Goal: Information Seeking & Learning: Learn about a topic

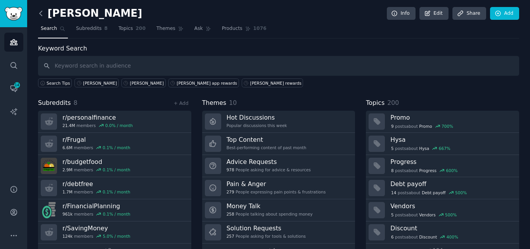
click at [43, 16] on icon at bounding box center [41, 13] width 8 height 8
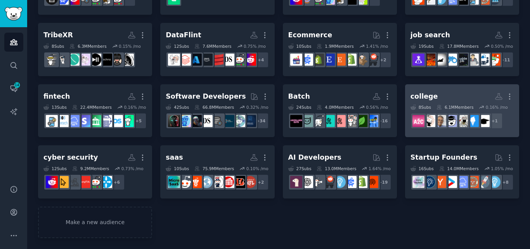
scroll to position [242, 0]
click at [450, 90] on h2 "college More" at bounding box center [462, 97] width 103 height 14
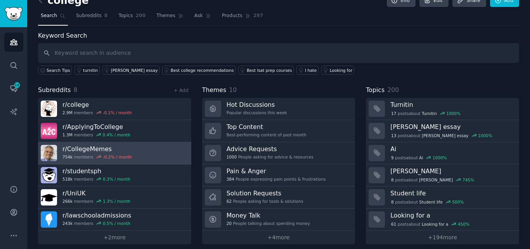
scroll to position [19, 0]
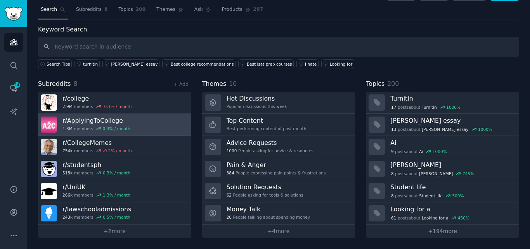
click at [101, 126] on div "r/ ApplyingToCollege 1.3M members 0.4 % / month" at bounding box center [96, 124] width 68 height 16
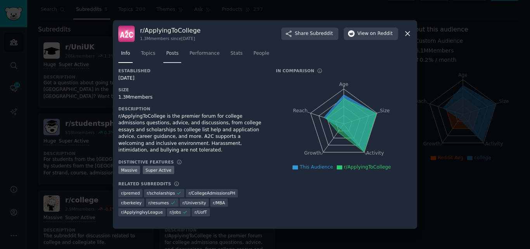
drag, startPoint x: 146, startPoint y: 52, endPoint x: 169, endPoint y: 54, distance: 22.5
click at [147, 53] on span "Topics" at bounding box center [148, 53] width 14 height 7
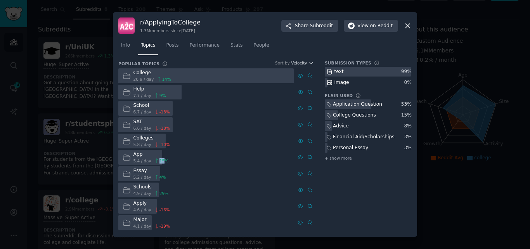
drag, startPoint x: 153, startPoint y: 160, endPoint x: 161, endPoint y: 160, distance: 8.1
click at [161, 160] on span "15 %" at bounding box center [161, 160] width 14 height 5
click at [310, 74] on icon at bounding box center [309, 75] width 5 height 5
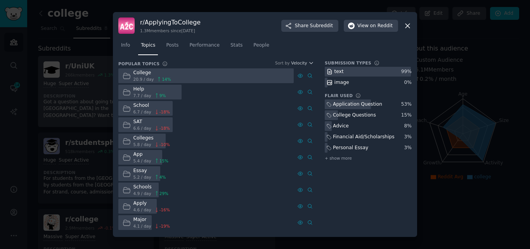
click at [75, 70] on div at bounding box center [265, 124] width 530 height 249
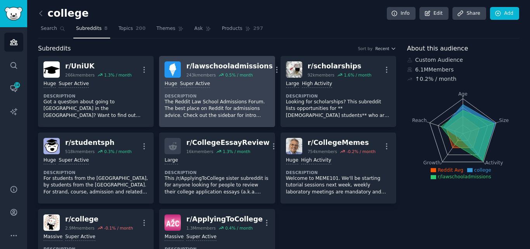
click at [223, 66] on div "r/ lawschooladmissions" at bounding box center [229, 66] width 87 height 10
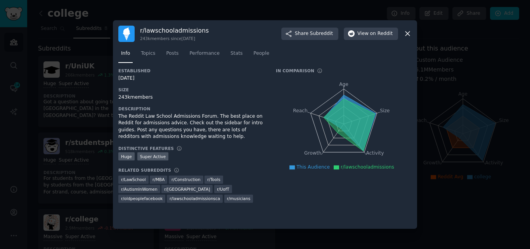
drag, startPoint x: 407, startPoint y: 33, endPoint x: 393, endPoint y: 54, distance: 25.1
click at [407, 33] on icon at bounding box center [408, 34] width 4 height 4
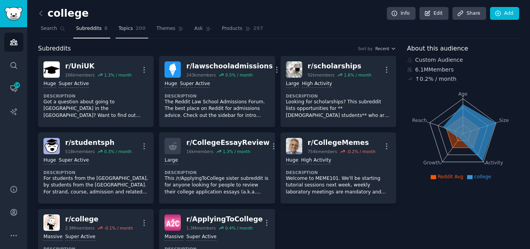
click at [123, 28] on span "Topics" at bounding box center [125, 28] width 14 height 7
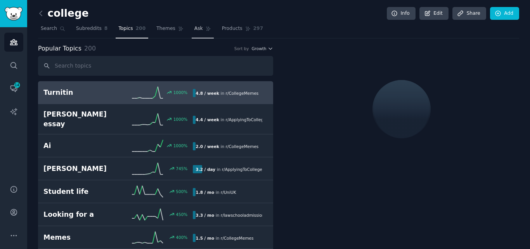
click at [194, 29] on span "Ask" at bounding box center [198, 28] width 9 height 7
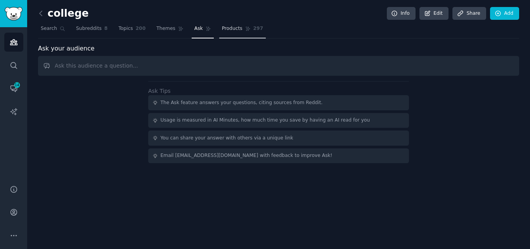
click at [224, 33] on link "Products 297" at bounding box center [242, 31] width 47 height 16
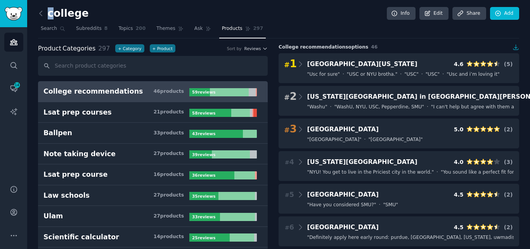
drag, startPoint x: 86, startPoint y: 17, endPoint x: 52, endPoint y: 10, distance: 33.9
click at [52, 10] on div "college Info Edit Share Add" at bounding box center [278, 15] width 481 height 16
drag, startPoint x: 57, startPoint y: 11, endPoint x: 114, endPoint y: 14, distance: 56.3
click at [114, 14] on div "college Info Edit Share Add" at bounding box center [278, 15] width 481 height 16
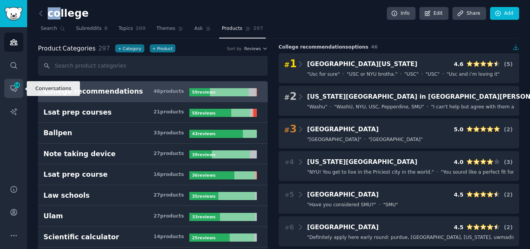
click at [13, 92] on icon "Sidebar" at bounding box center [14, 88] width 8 height 8
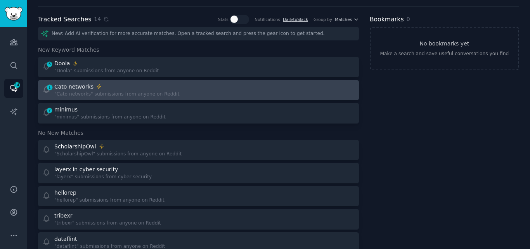
scroll to position [39, 0]
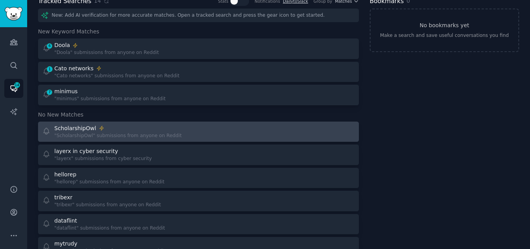
click at [83, 128] on div "ScholarshipOwl" at bounding box center [75, 128] width 42 height 8
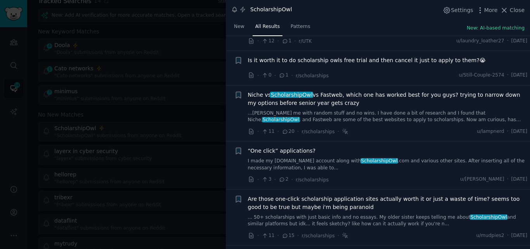
scroll to position [155, 0]
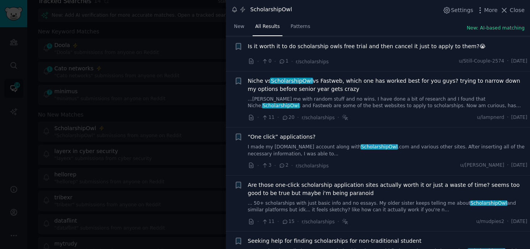
click at [310, 99] on link "...[PERSON_NAME] me with random stuff and no wins. I have done a bit of researc…" at bounding box center [388, 103] width 280 height 14
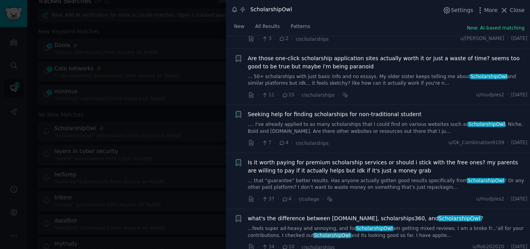
scroll to position [385, 0]
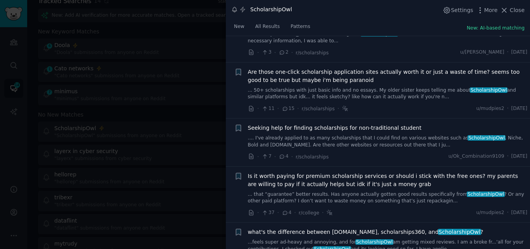
click at [295, 83] on span "Are those one-click scholarship application sites actually worth it or just a w…" at bounding box center [388, 76] width 280 height 16
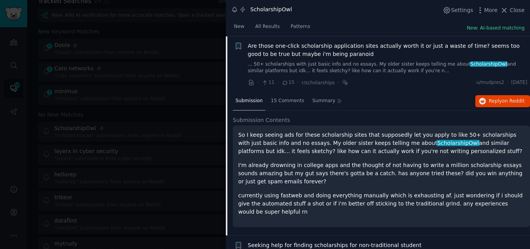
scroll to position [295, 0]
click at [501, 100] on span "Reply on Reddit" at bounding box center [507, 100] width 36 height 7
